Goal: Task Accomplishment & Management: Manage account settings

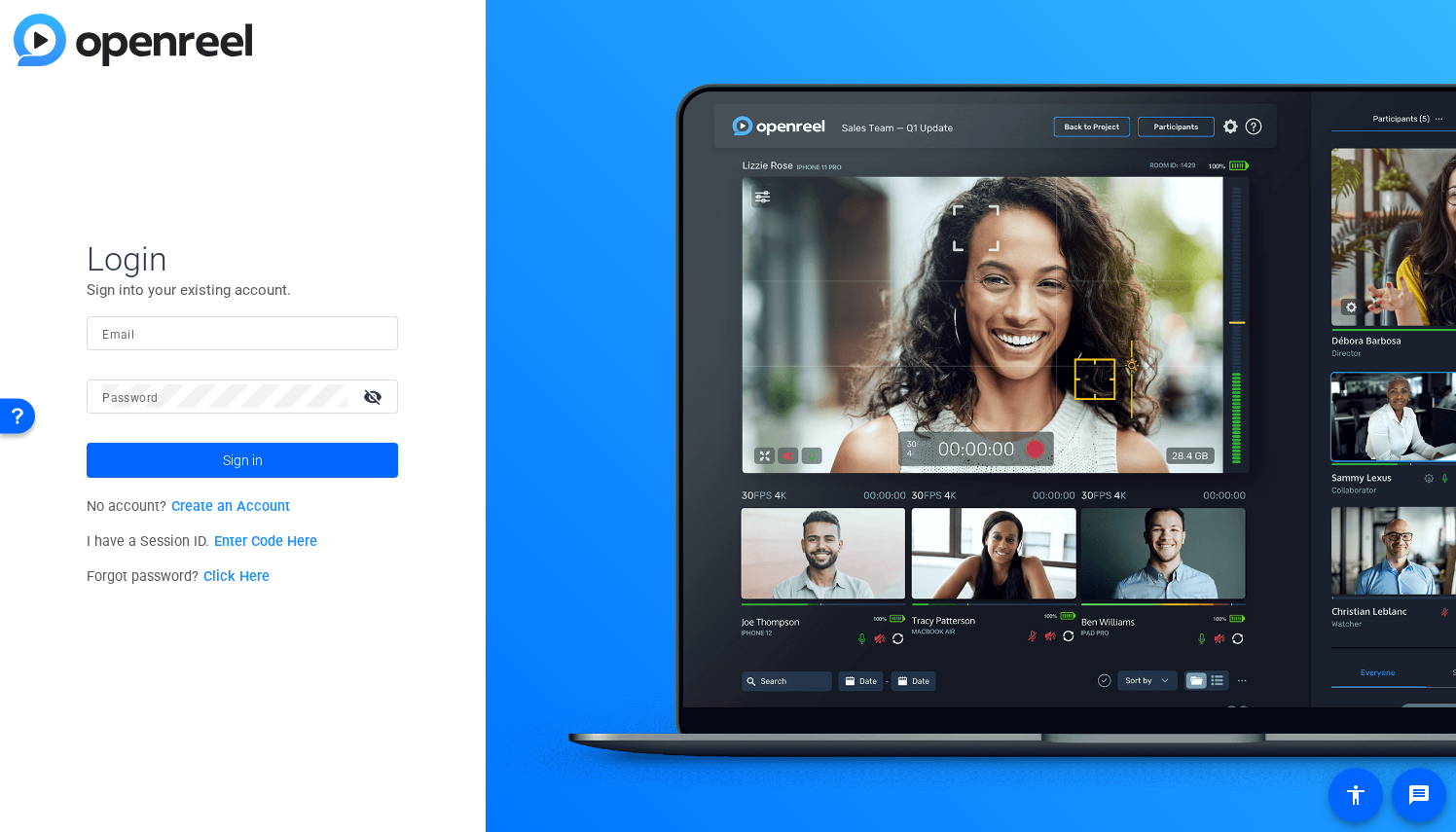
click at [146, 323] on input "Email" at bounding box center [243, 332] width 281 height 23
paste input "[EMAIL_ADDRESS][PERSON_NAME][DOMAIN_NAME]"
type input "[EMAIL_ADDRESS][PERSON_NAME][DOMAIN_NAME]"
click at [138, 401] on mat-label "Password" at bounding box center [130, 398] width 56 height 14
click at [155, 461] on span at bounding box center [242, 460] width 312 height 47
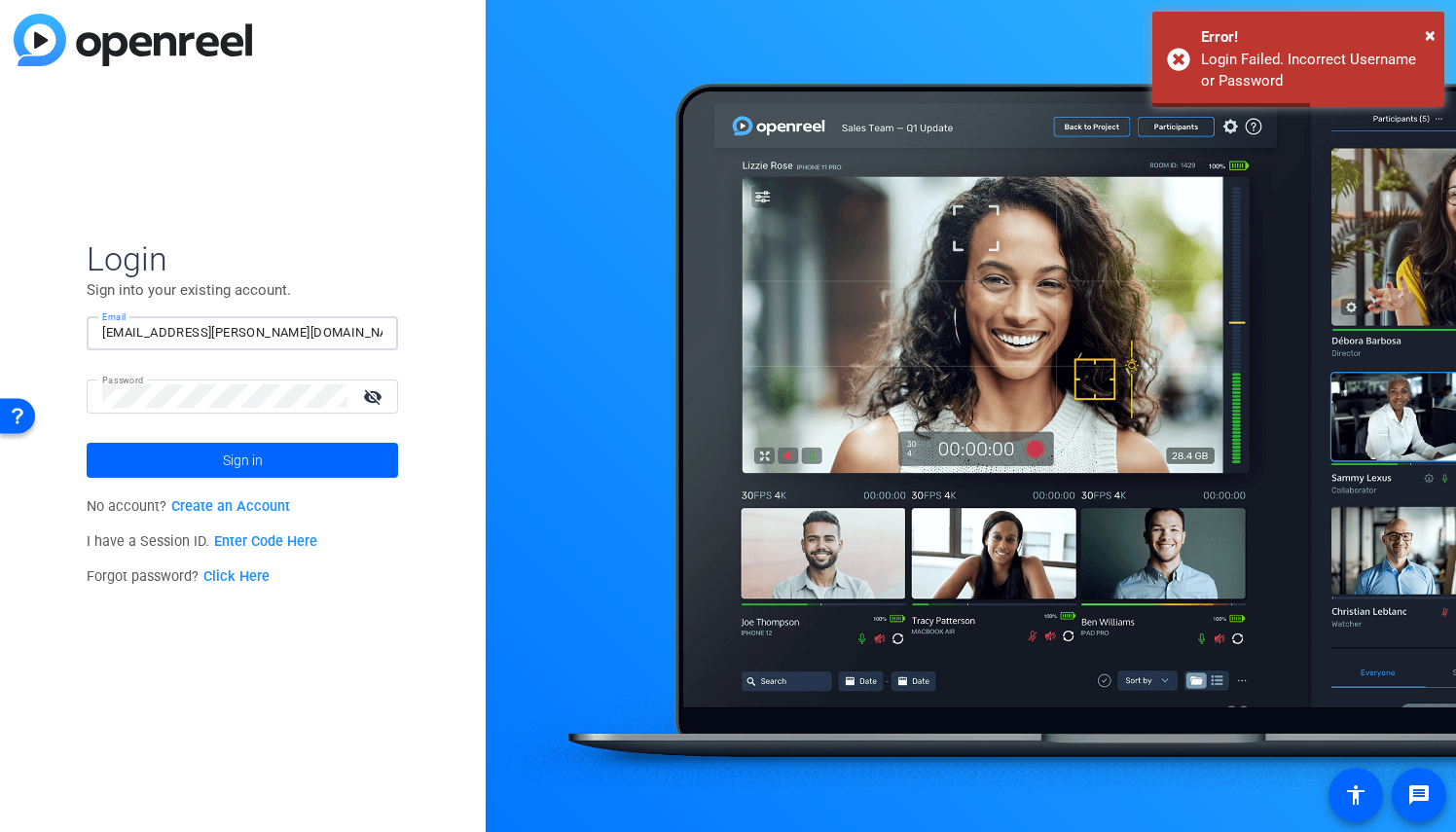
click at [290, 335] on input "[EMAIL_ADDRESS][PERSON_NAME][DOMAIN_NAME]" at bounding box center [243, 332] width 281 height 23
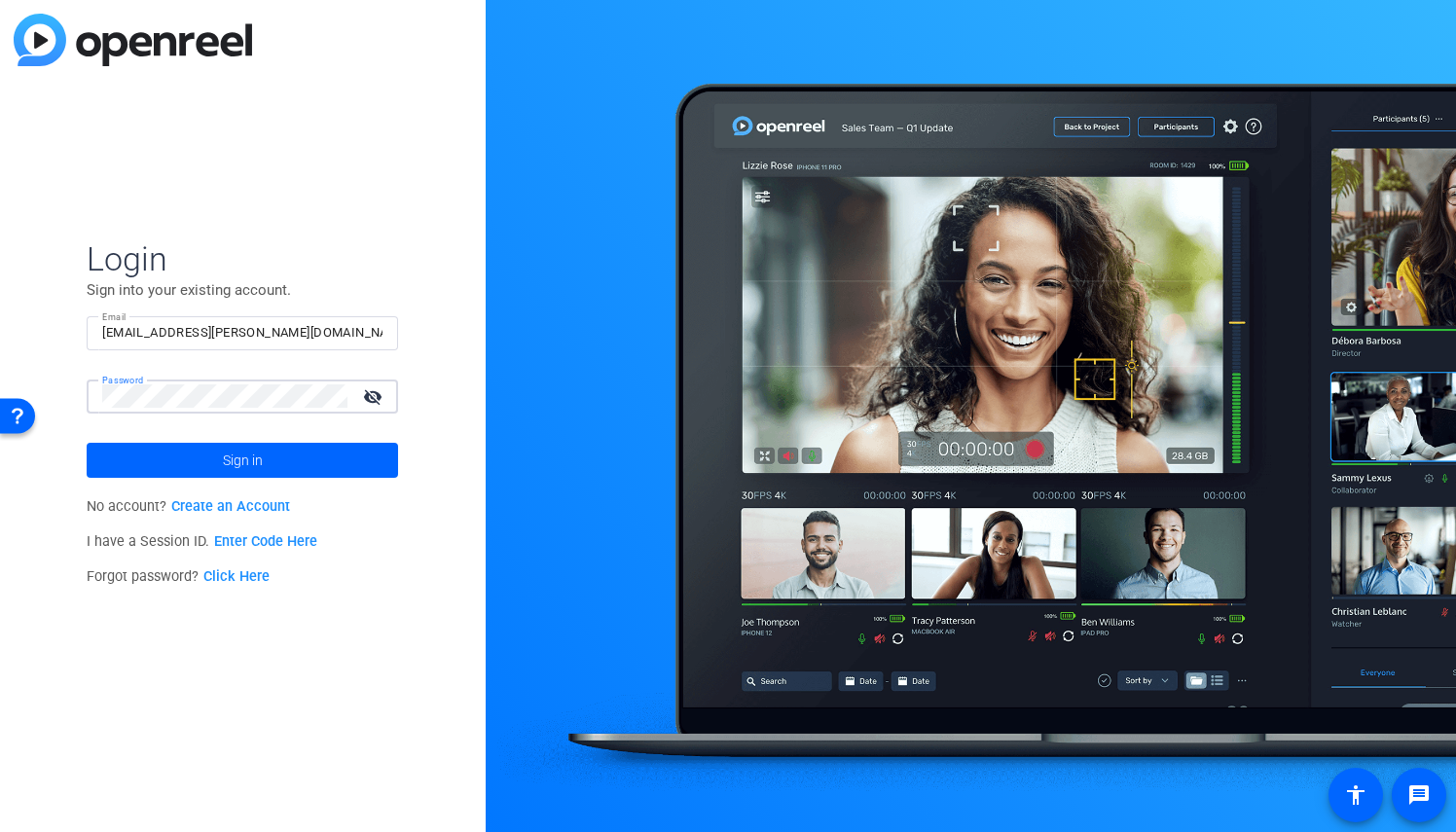
click at [87, 443] on button "Sign in" at bounding box center [242, 460] width 312 height 35
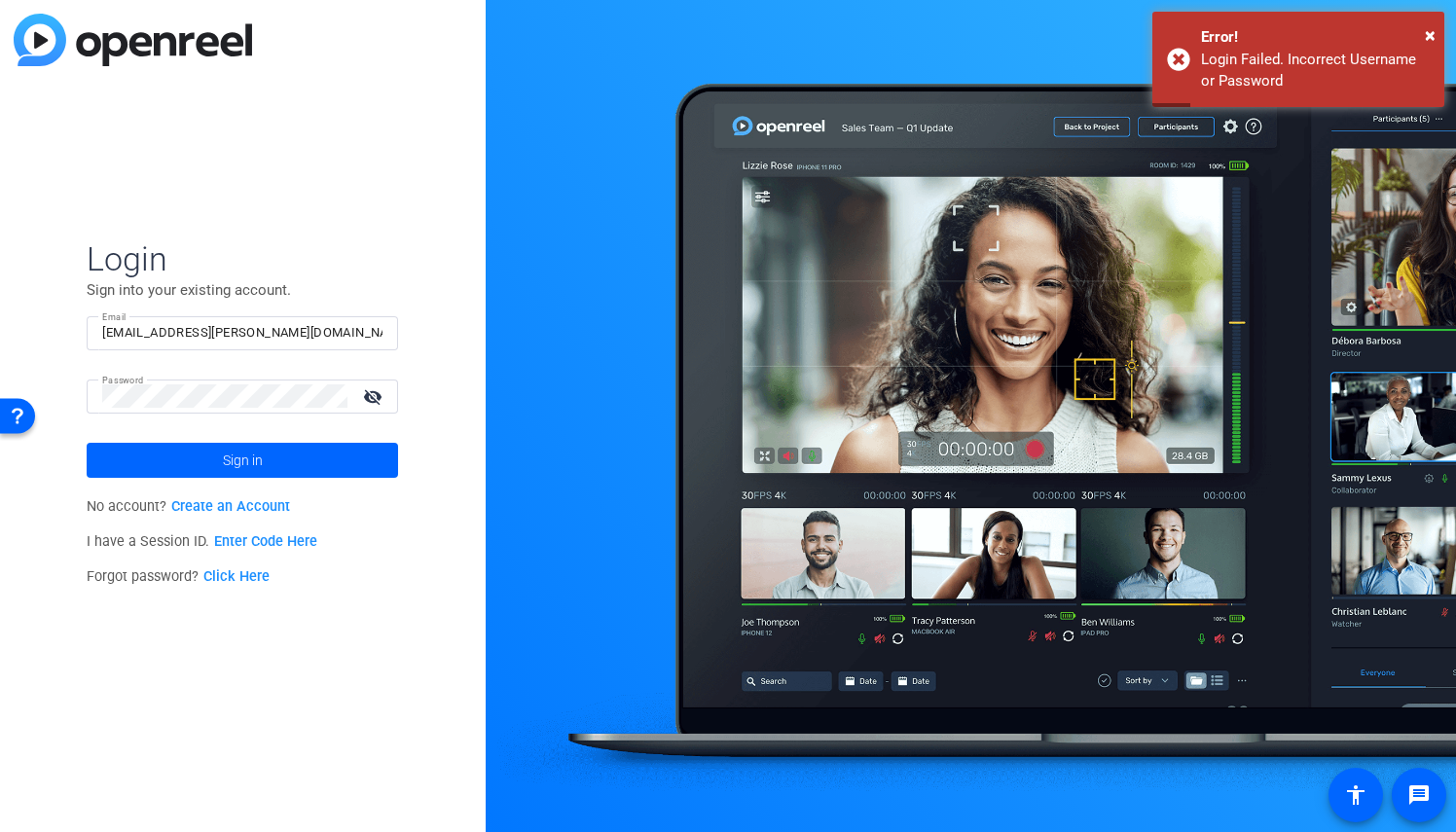
click at [285, 318] on div "[EMAIL_ADDRESS][PERSON_NAME][DOMAIN_NAME]" at bounding box center [243, 333] width 281 height 34
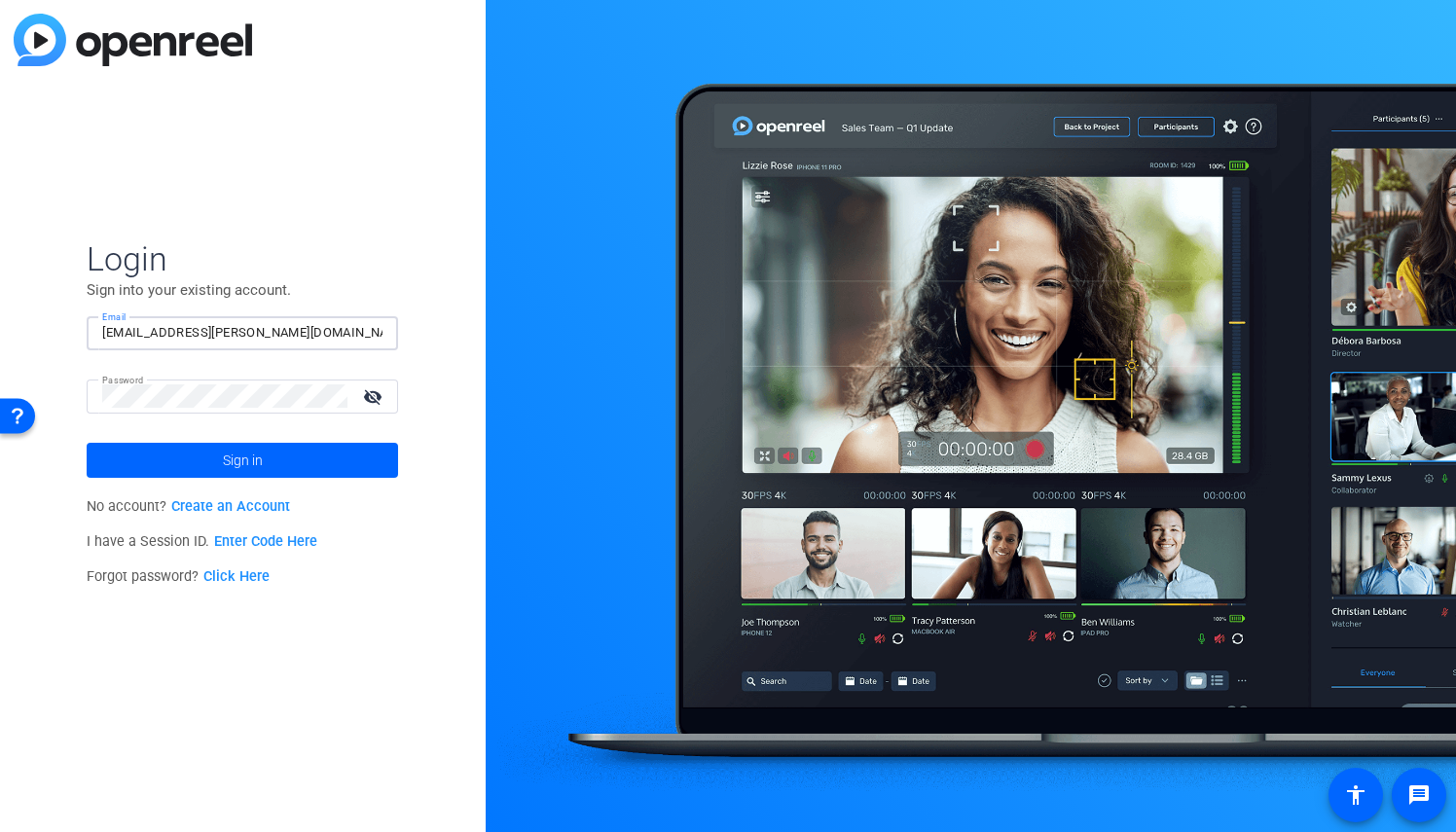
drag, startPoint x: 290, startPoint y: 338, endPoint x: 72, endPoint y: 334, distance: 218.0
click at [72, 334] on div "Login Sign into your existing account. Email [EMAIL_ADDRESS][PERSON_NAME][DOMAI…" at bounding box center [243, 416] width 486 height 832
click at [199, 449] on span at bounding box center [242, 460] width 312 height 47
click at [169, 457] on span at bounding box center [242, 460] width 312 height 47
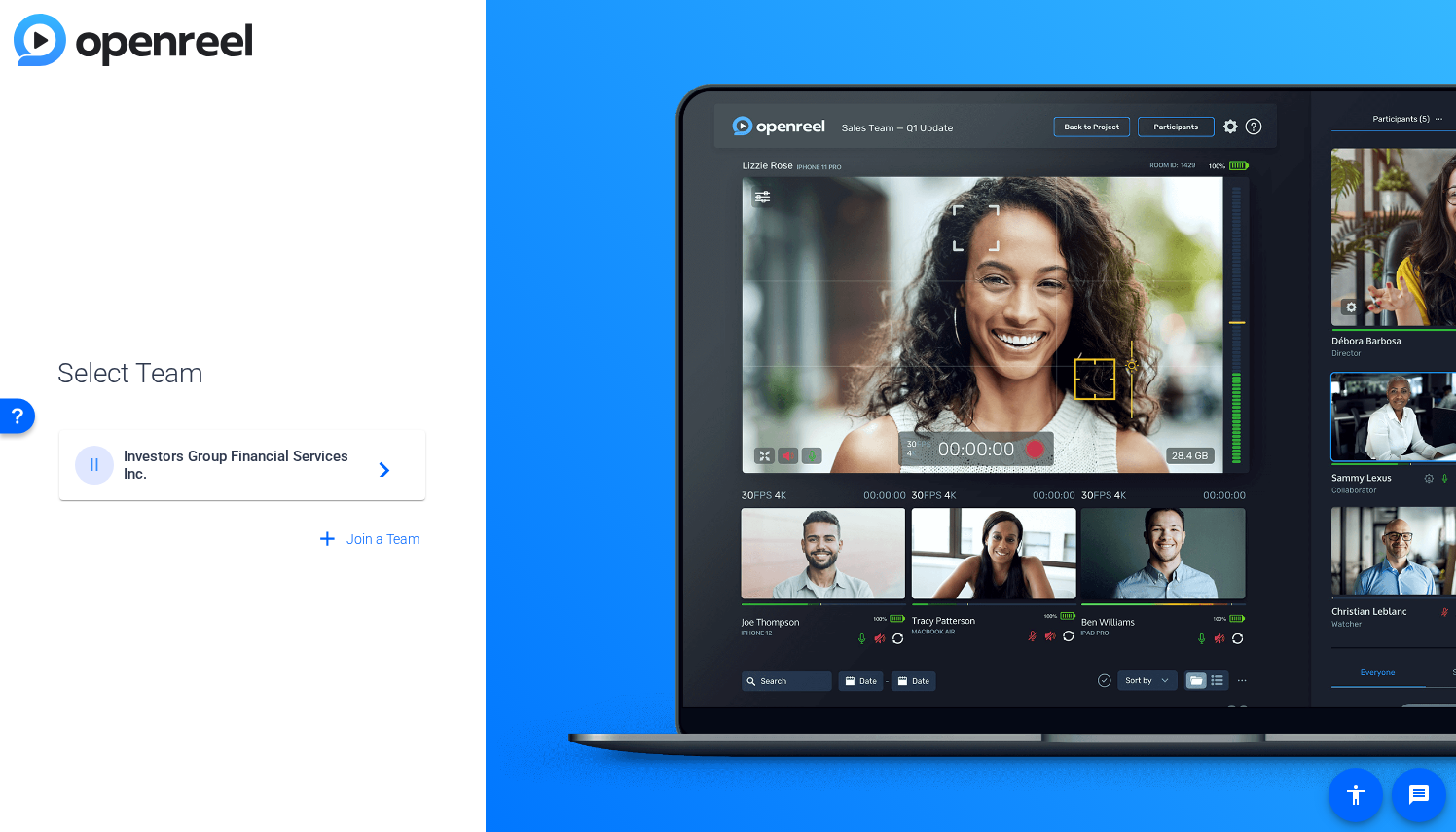
click at [161, 451] on span "Investors Group Financial Services Inc." at bounding box center [245, 465] width 243 height 35
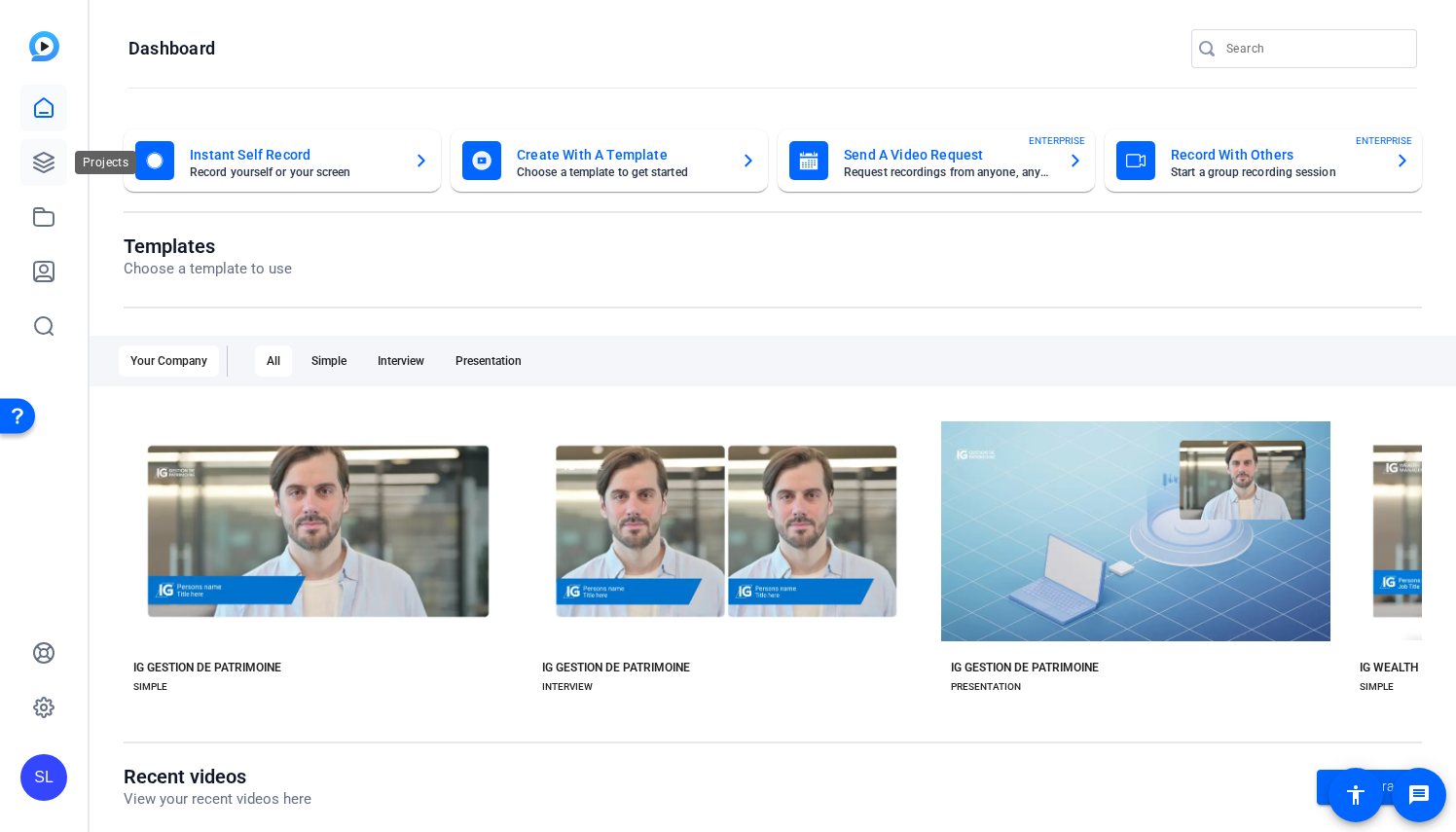
click at [47, 168] on icon at bounding box center [43, 162] width 23 height 23
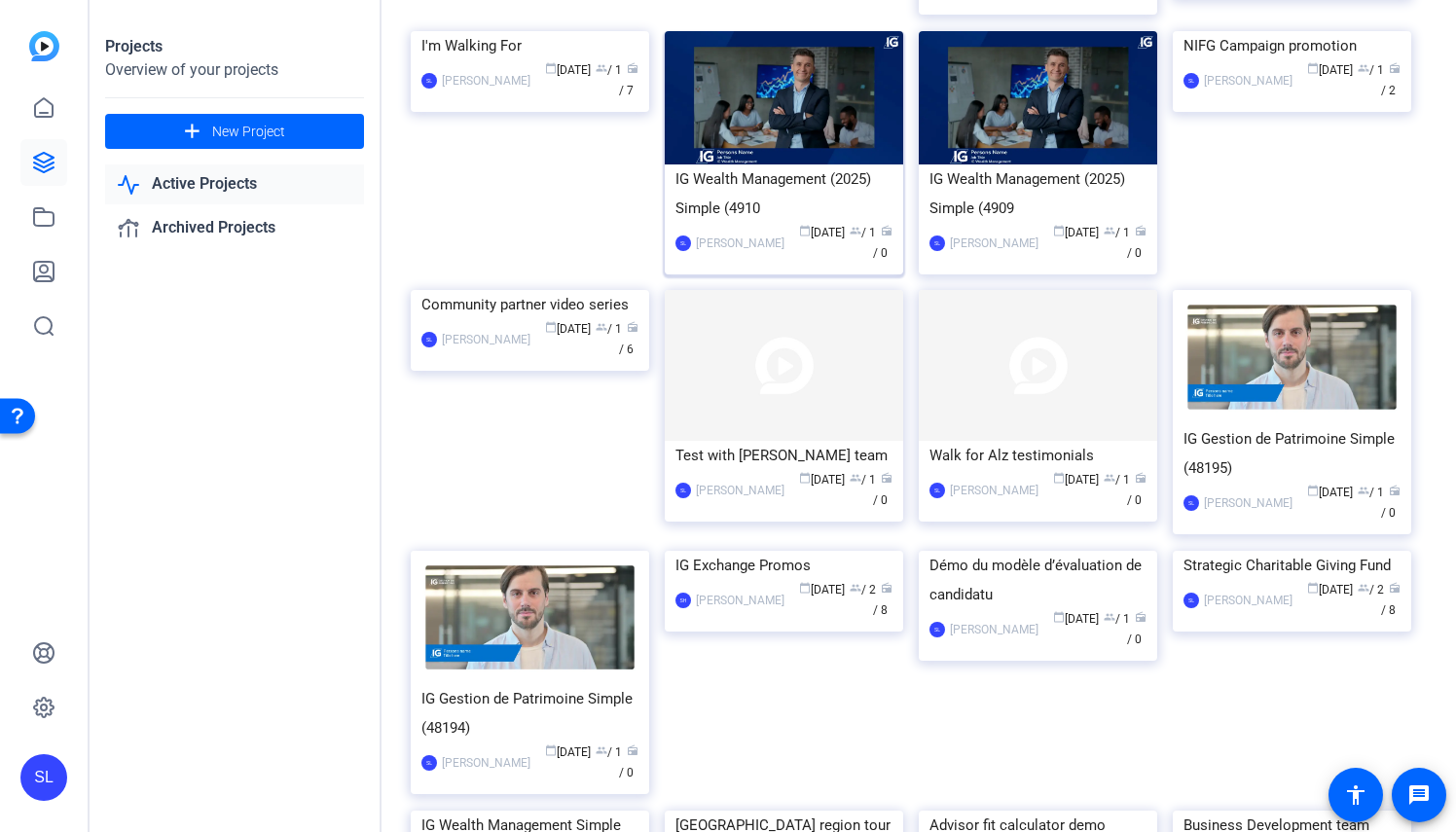
scroll to position [389, 0]
click at [981, 336] on img at bounding box center [1038, 363] width 239 height 150
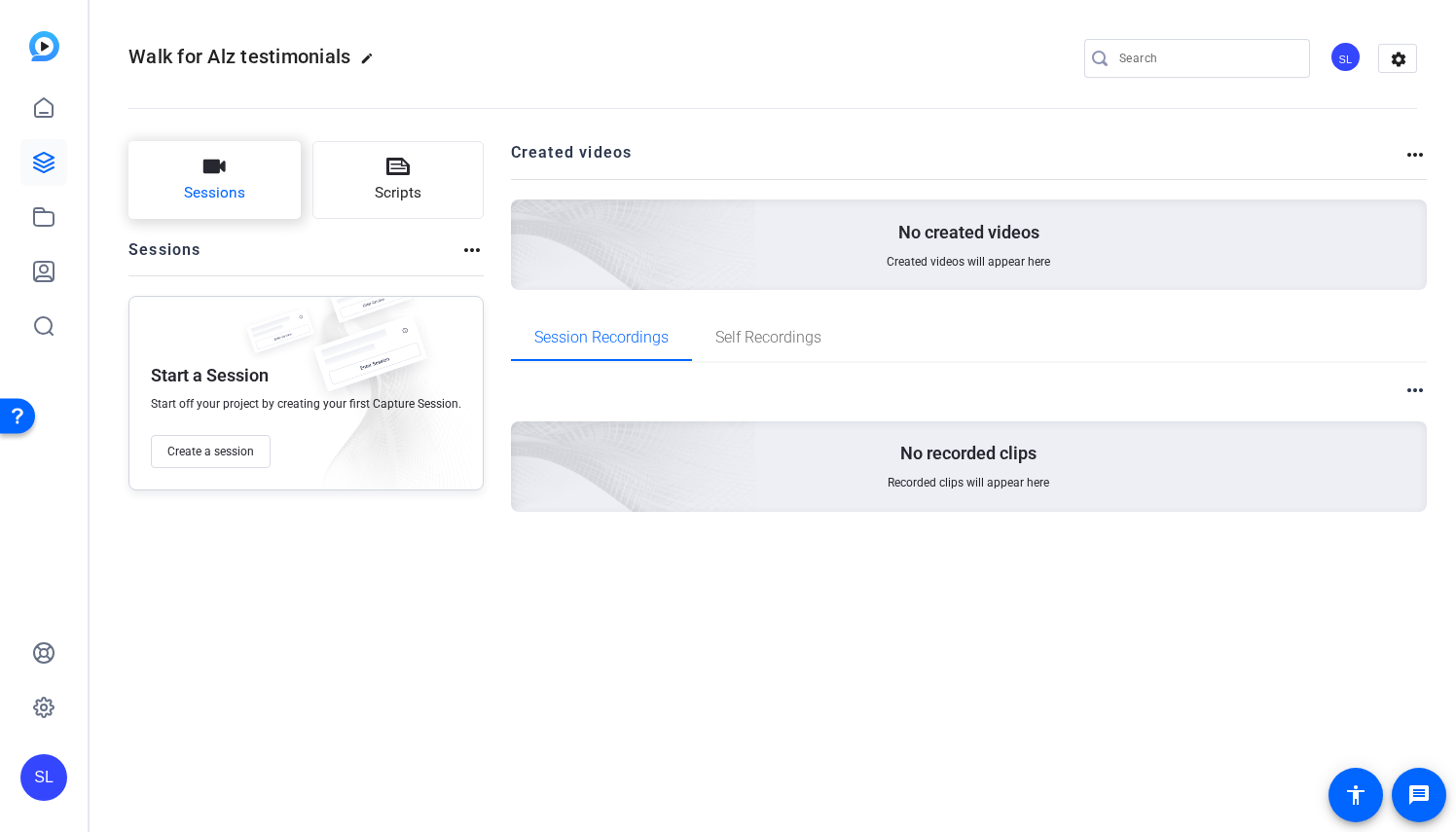
click at [253, 190] on button "Sessions" at bounding box center [214, 180] width 172 height 78
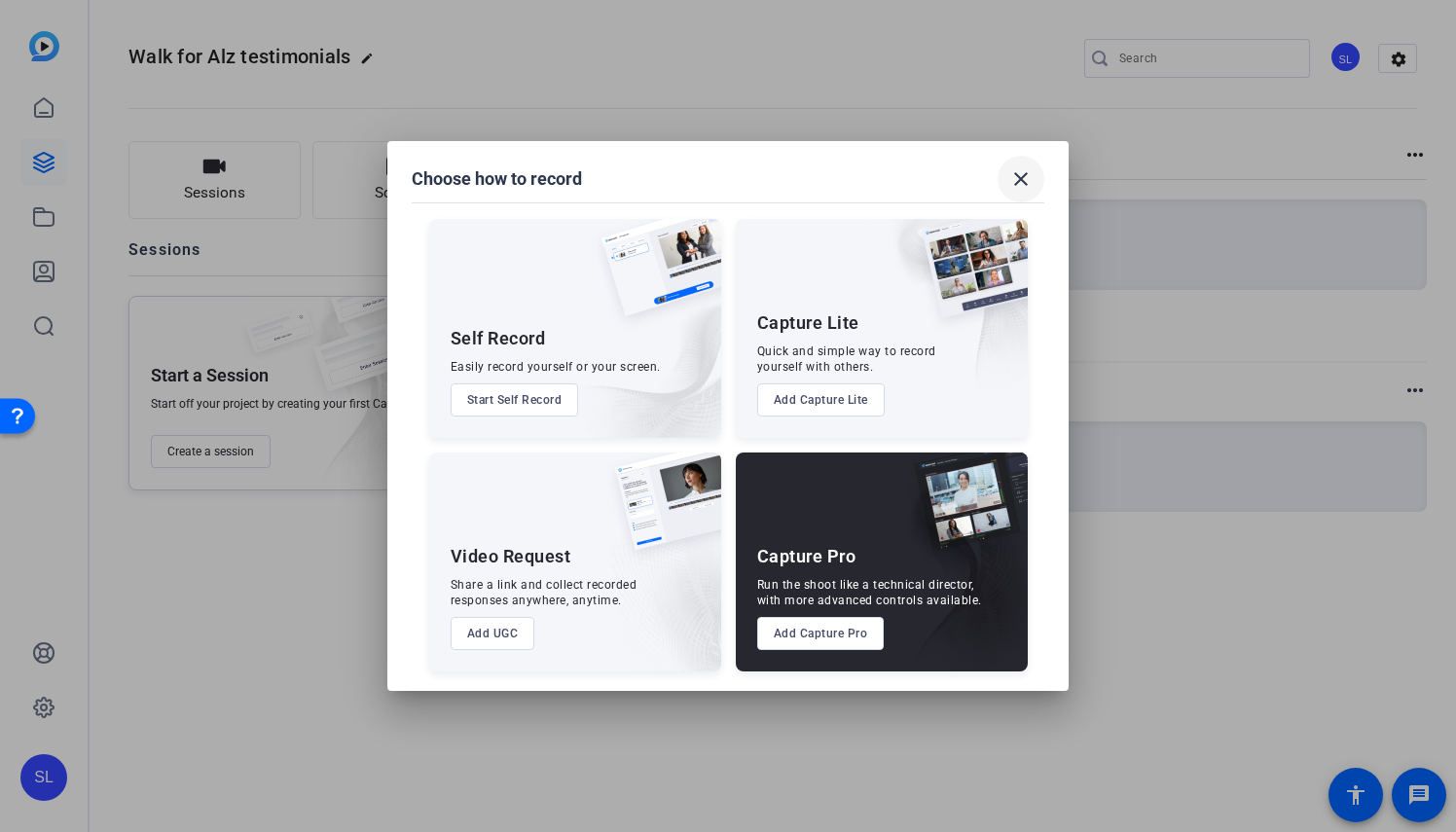
click at [1019, 175] on mat-icon "close" at bounding box center [1020, 178] width 23 height 23
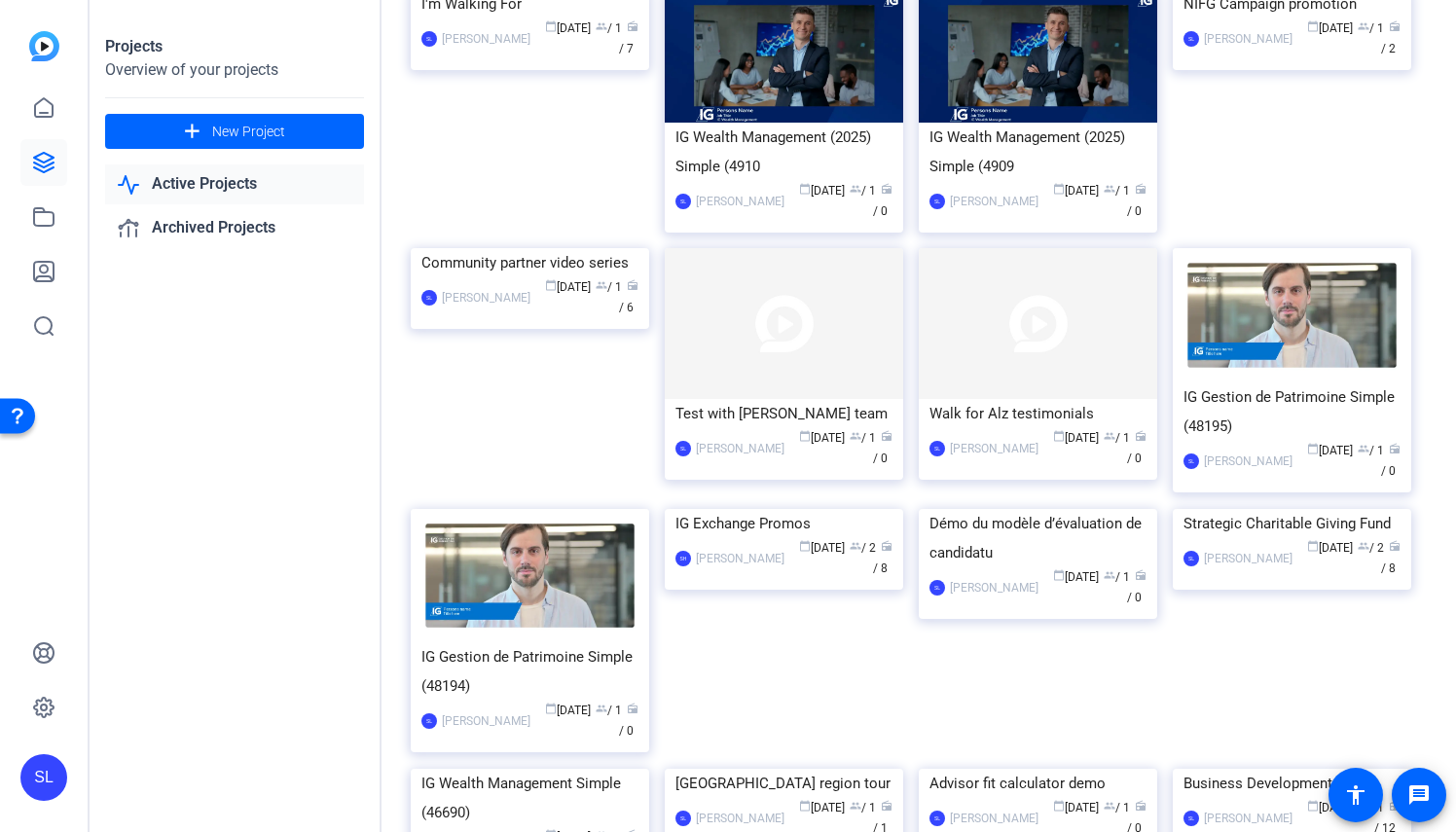
scroll to position [380, 0]
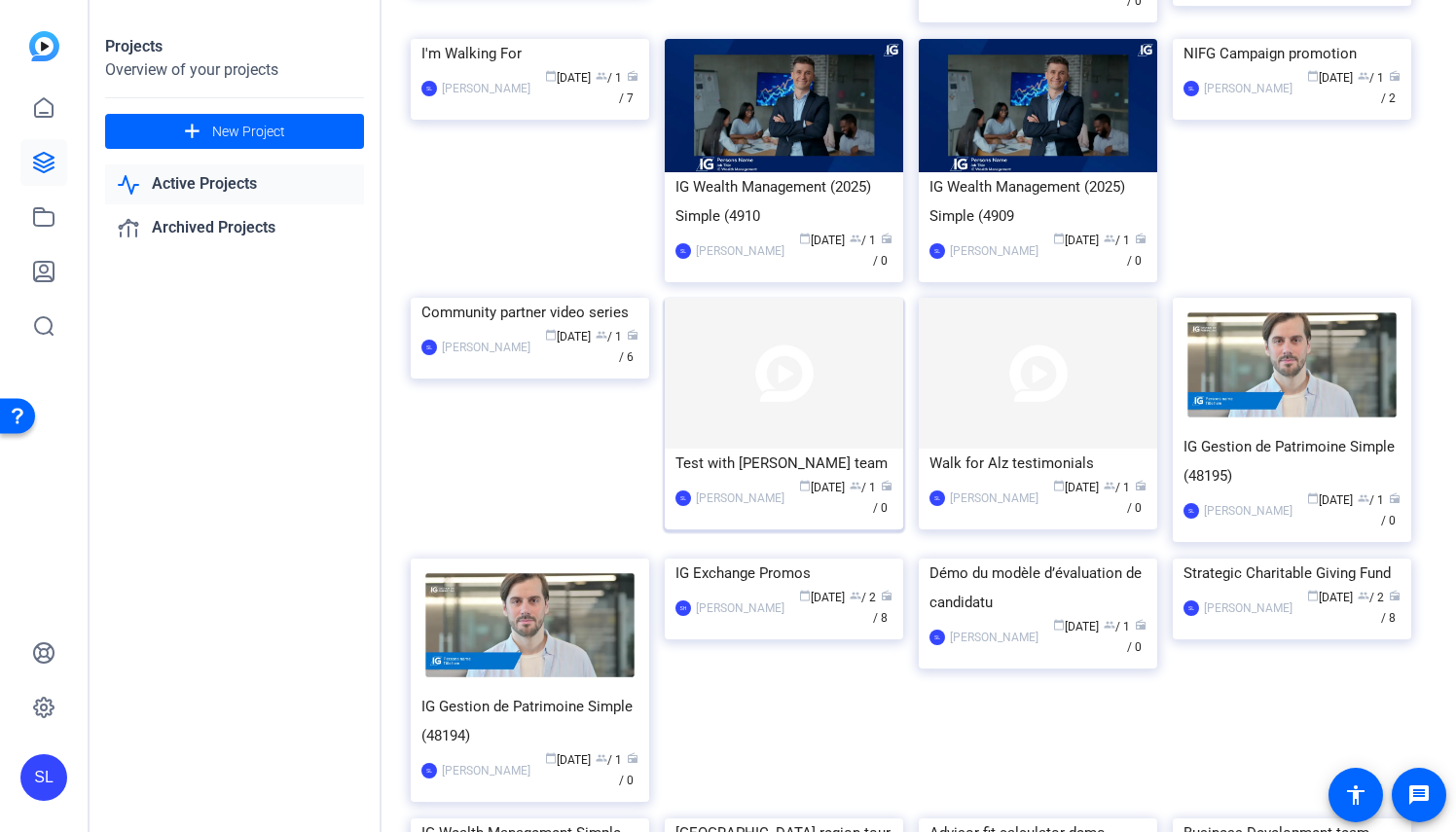
click at [884, 504] on div "calendar_today [DATE] group / 1 radio / 0" at bounding box center [843, 498] width 99 height 41
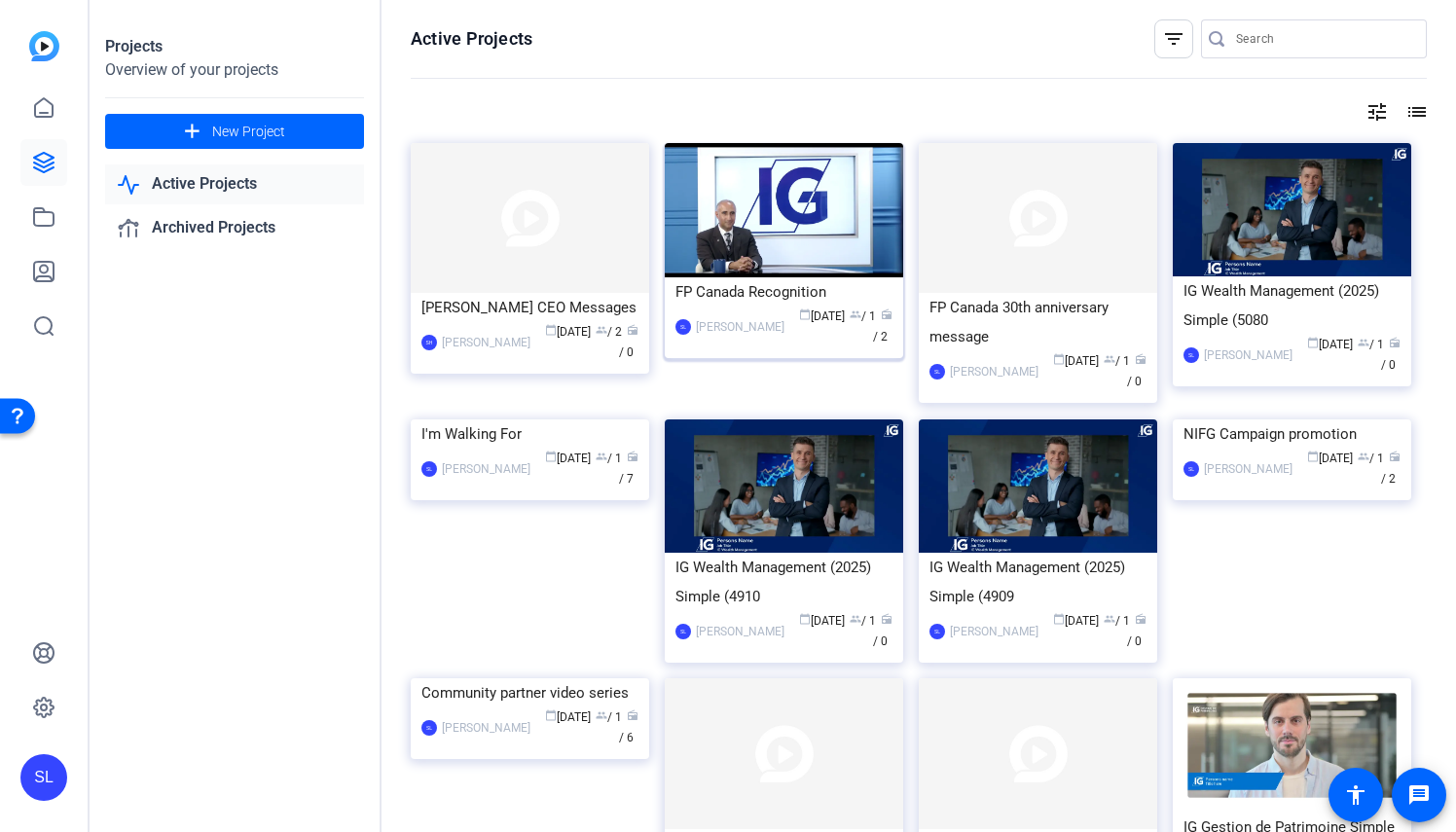
scroll to position [195, 0]
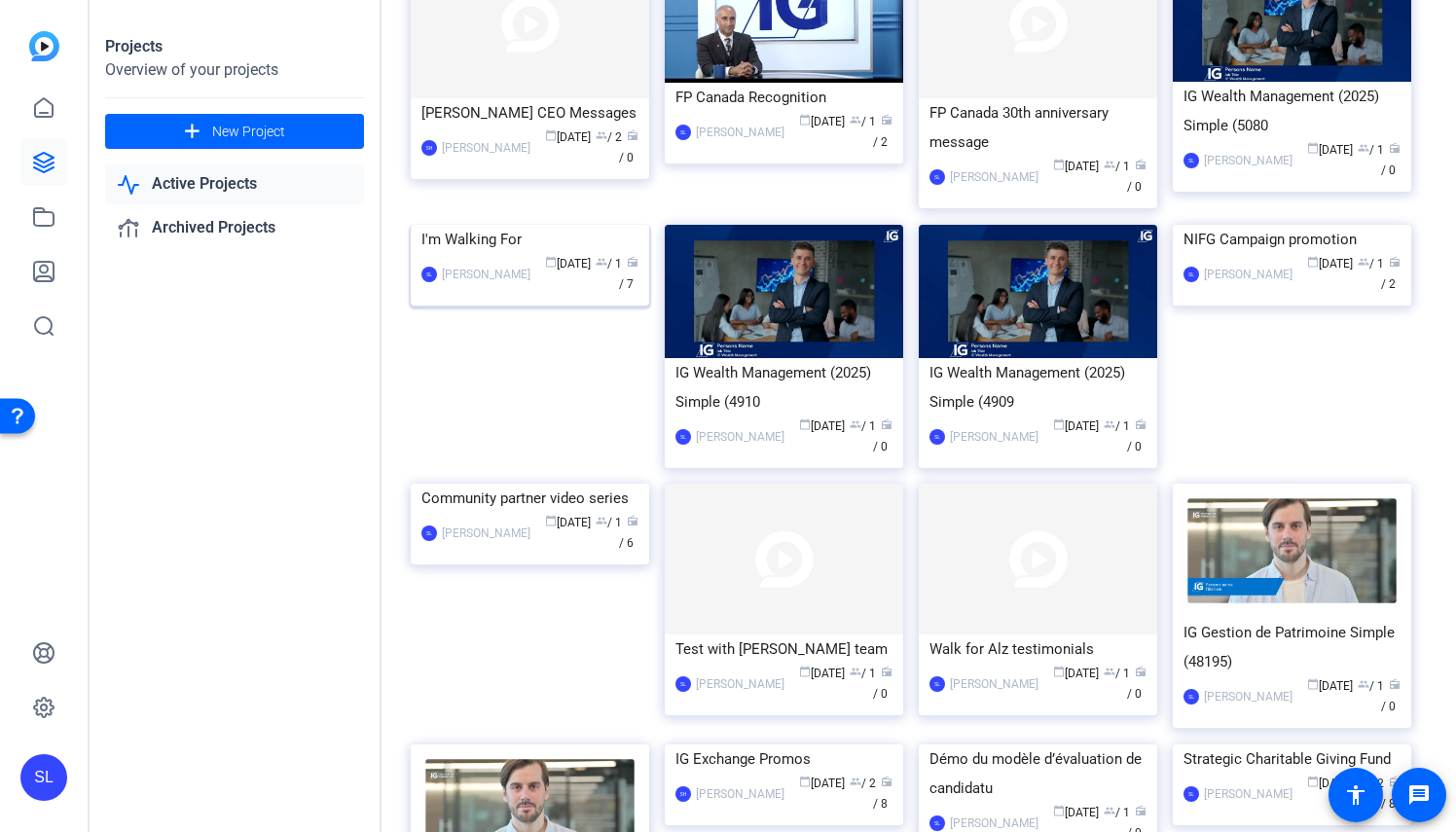
click at [504, 225] on img at bounding box center [530, 225] width 239 height 0
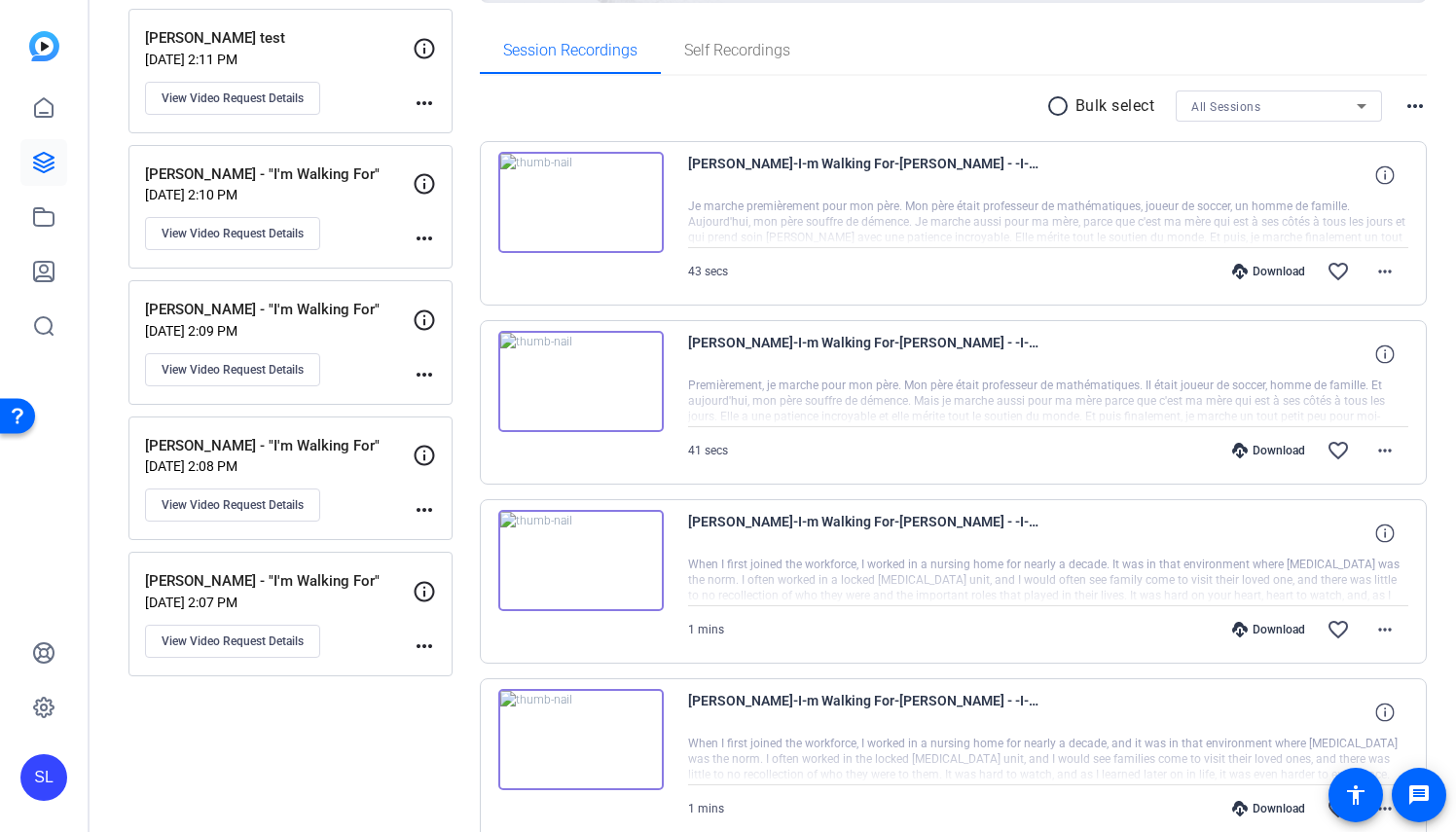
scroll to position [292, 0]
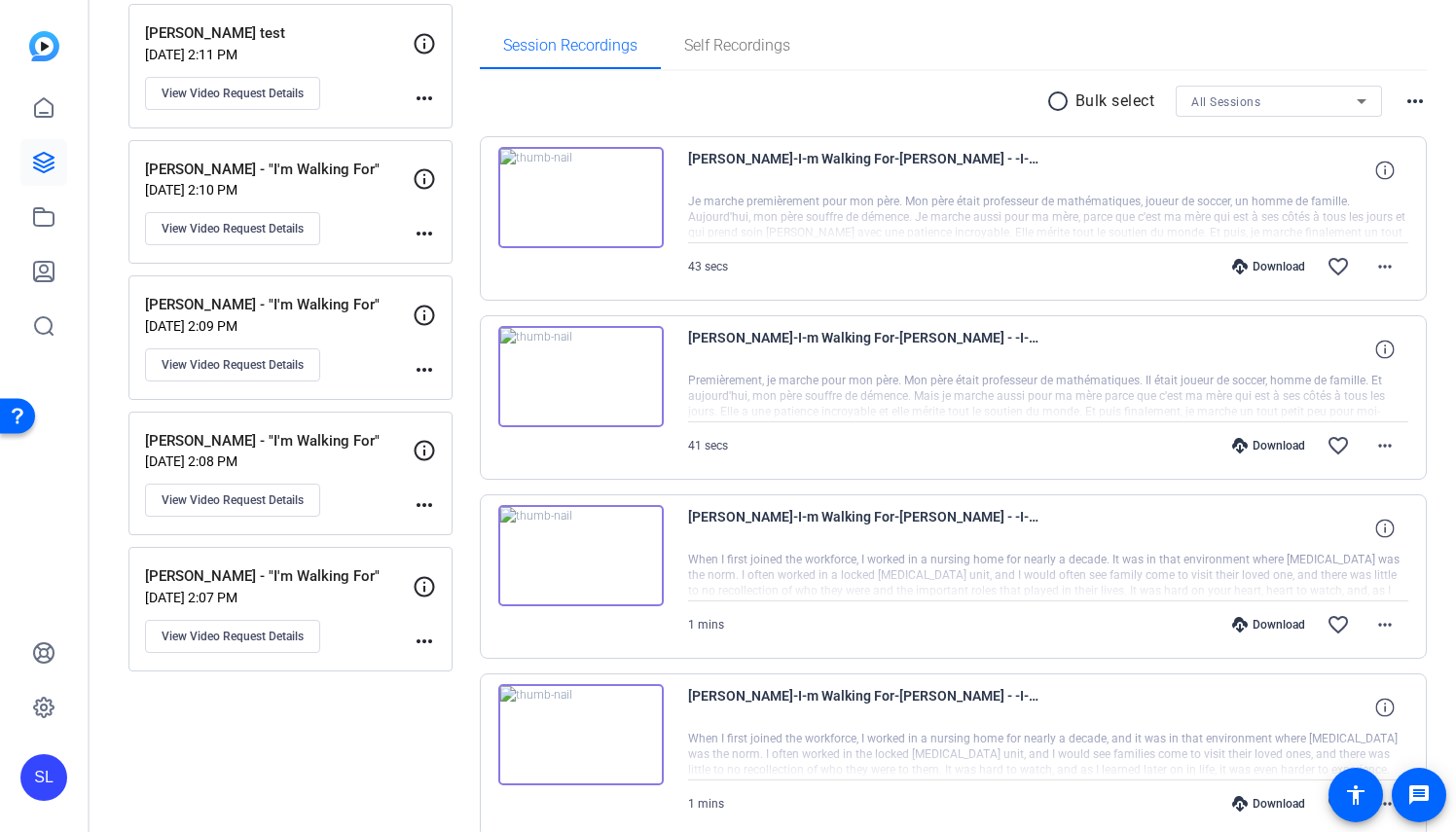
click at [372, 339] on div "[PERSON_NAME] - "I'm Walking For" [DATE] 2:09 PM View Video Request Details" at bounding box center [279, 337] width 268 height 88
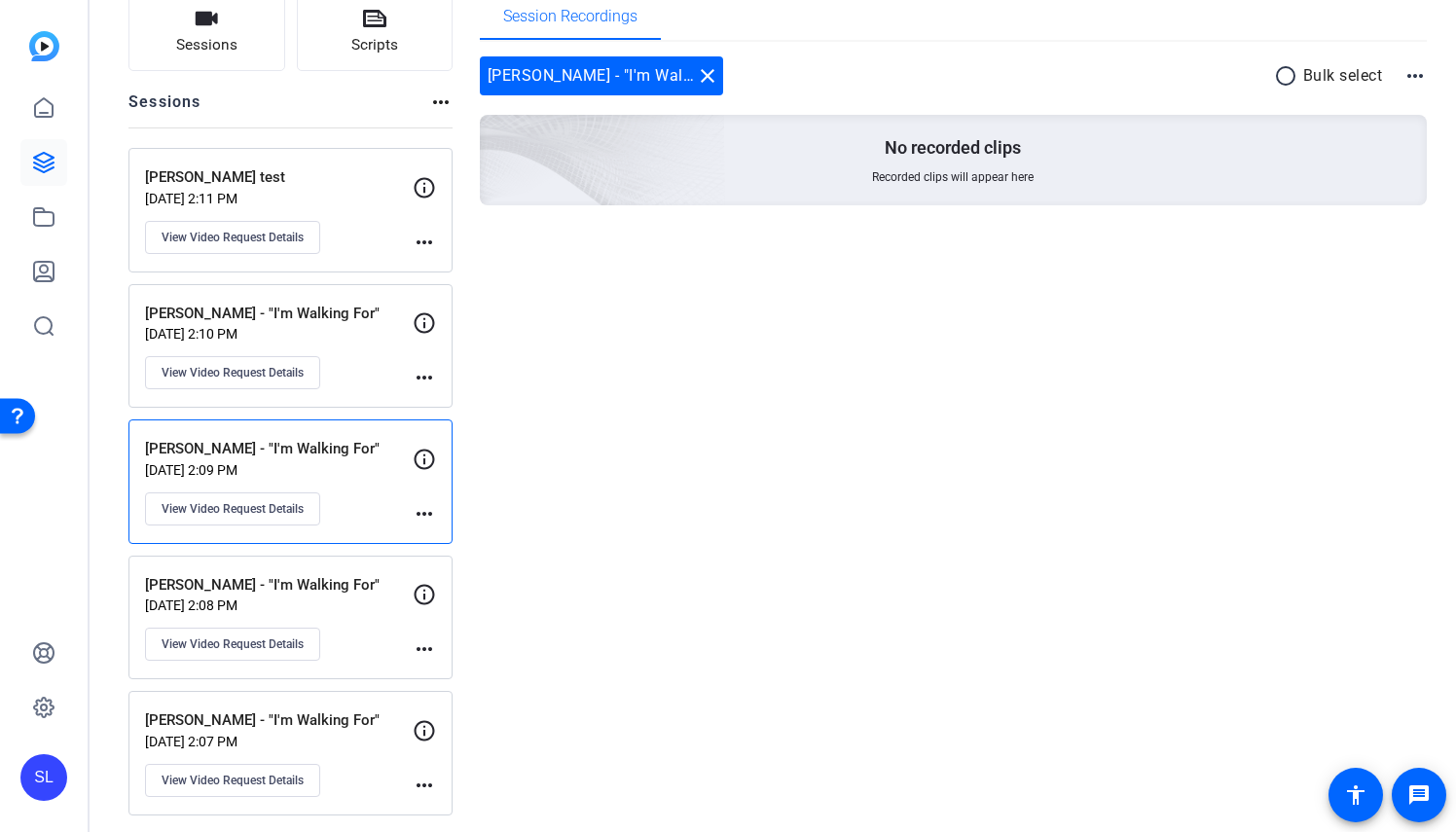
scroll to position [0, 0]
